Goal: Information Seeking & Learning: Check status

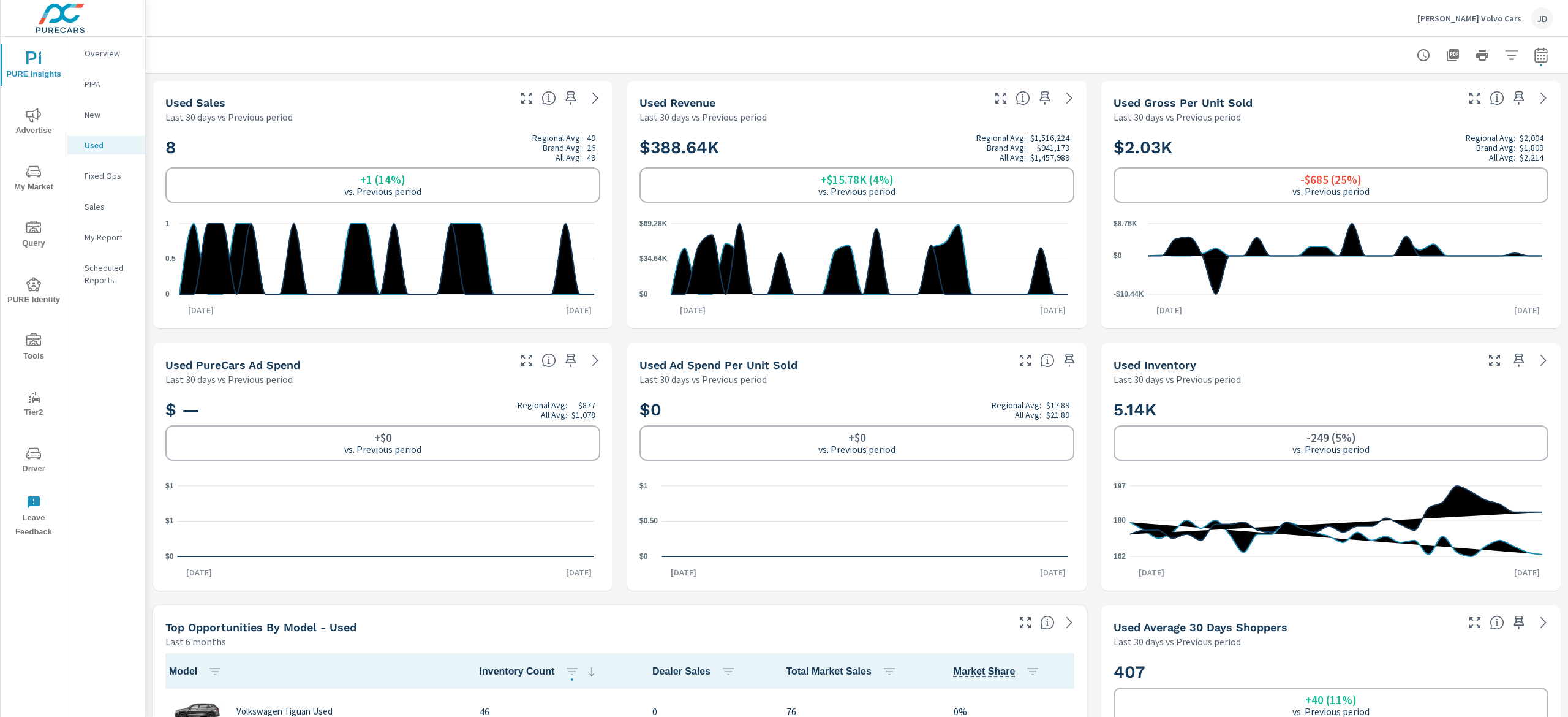
scroll to position [1, 0]
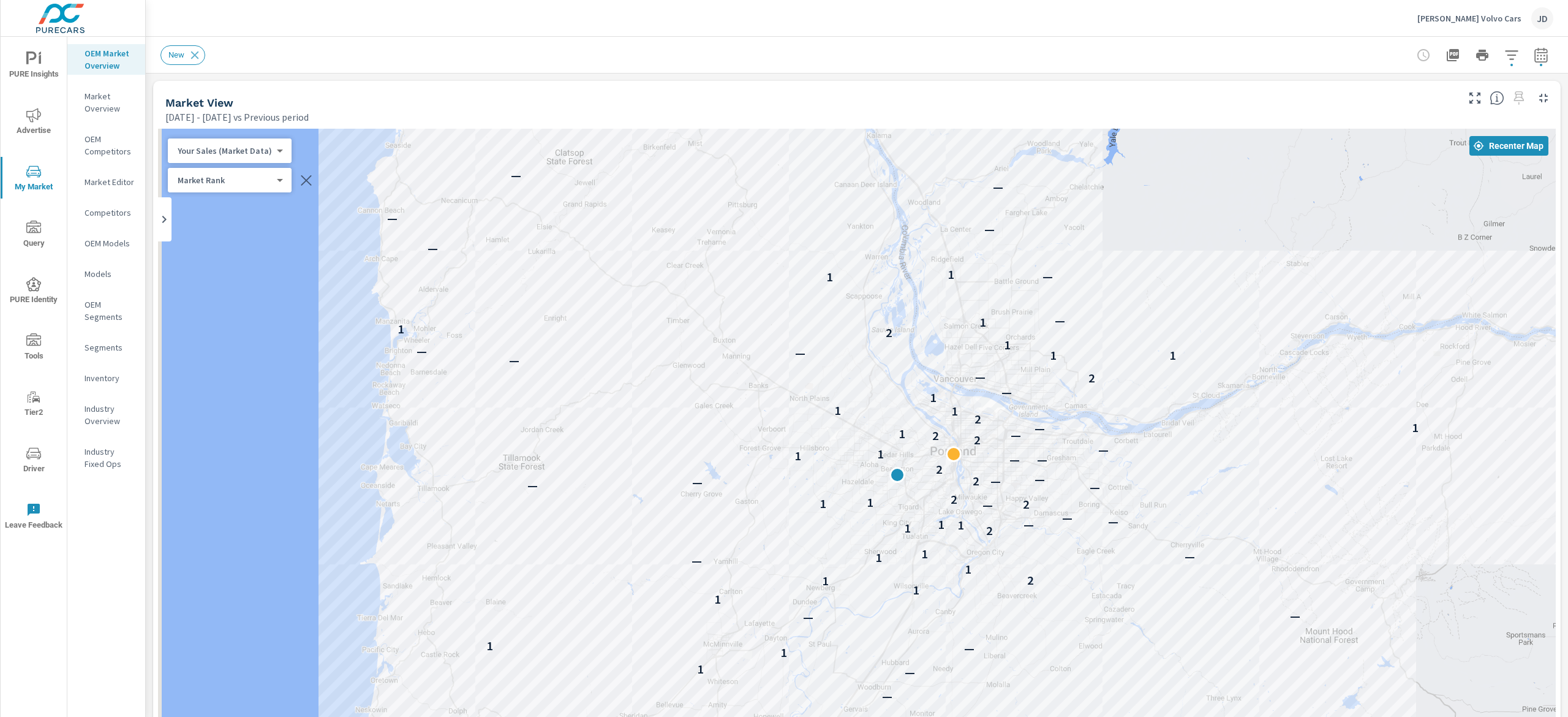
scroll to position [1, 0]
